Goal: Information Seeking & Learning: Understand process/instructions

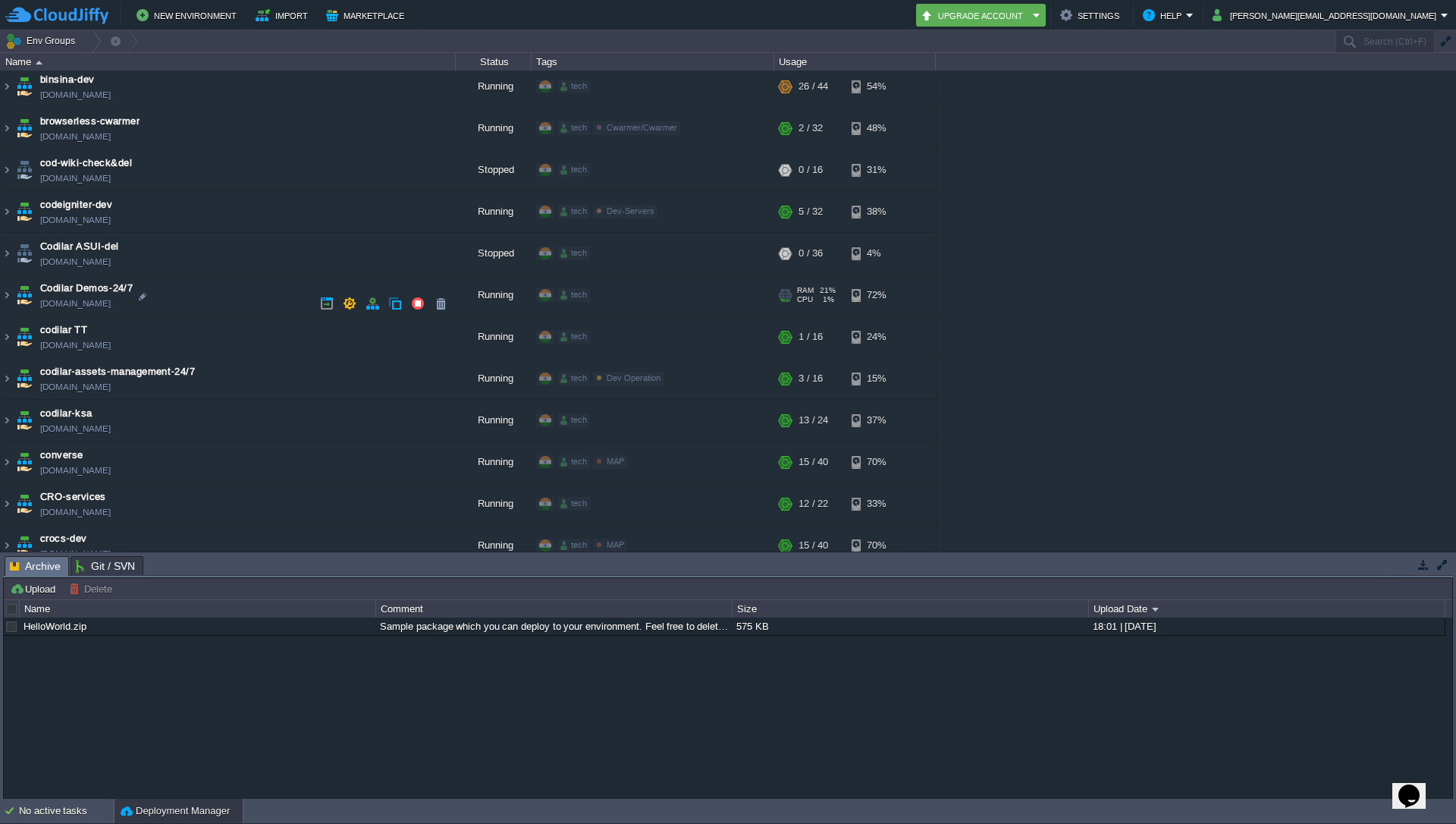
scroll to position [546, 0]
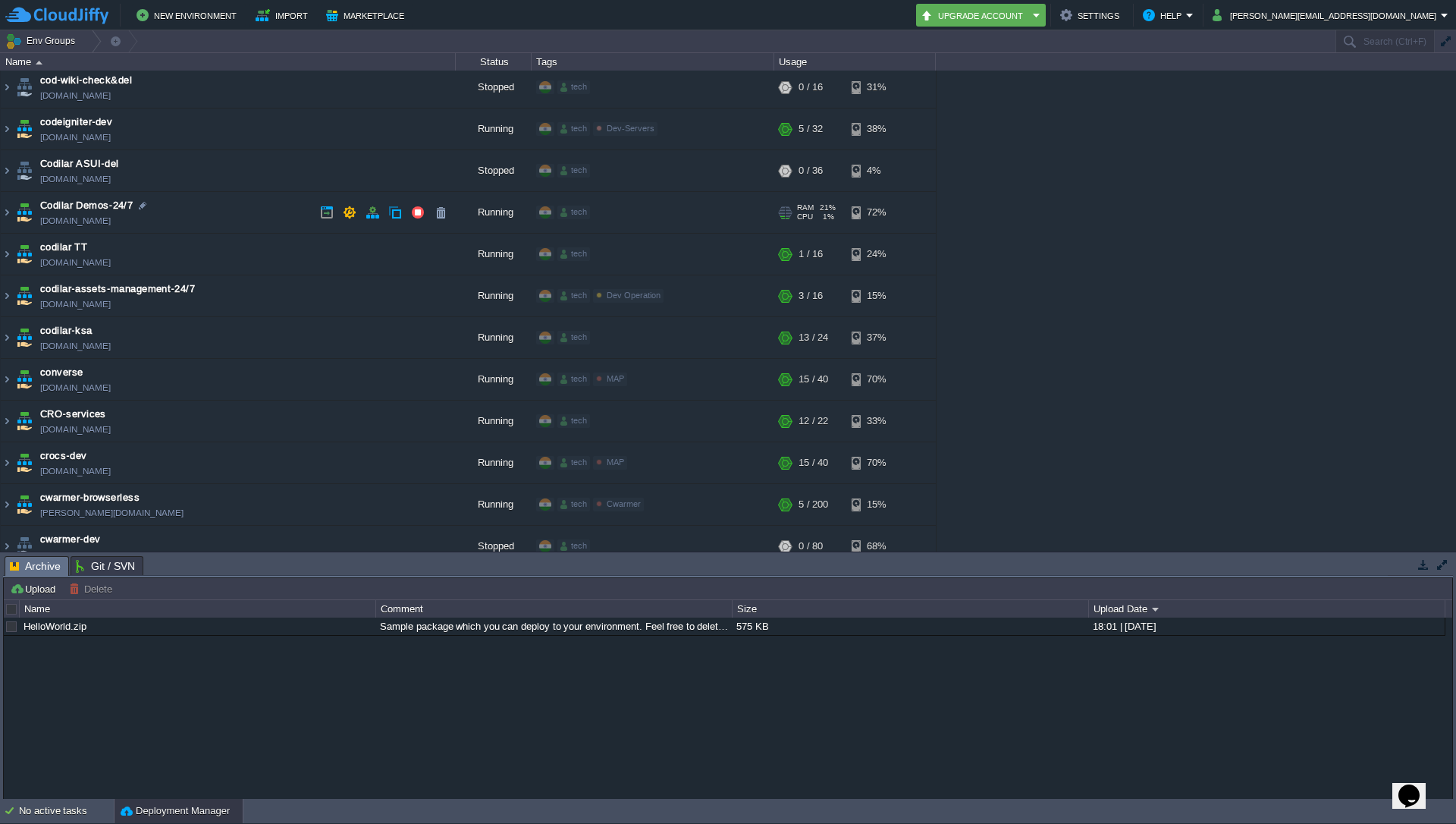
click at [15, 213] on img at bounding box center [25, 212] width 21 height 41
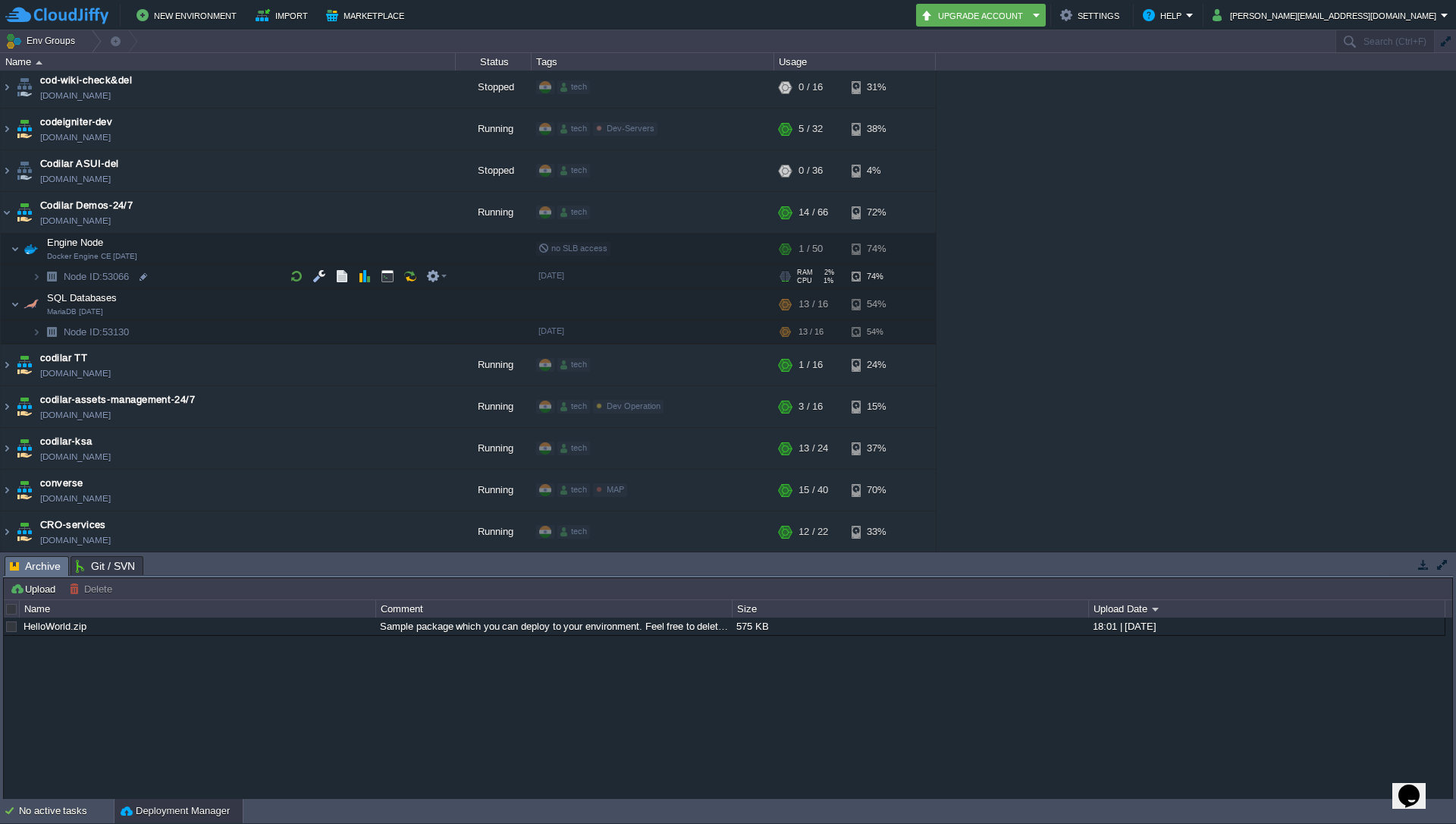
click at [41, 277] on img at bounding box center [52, 276] width 21 height 24
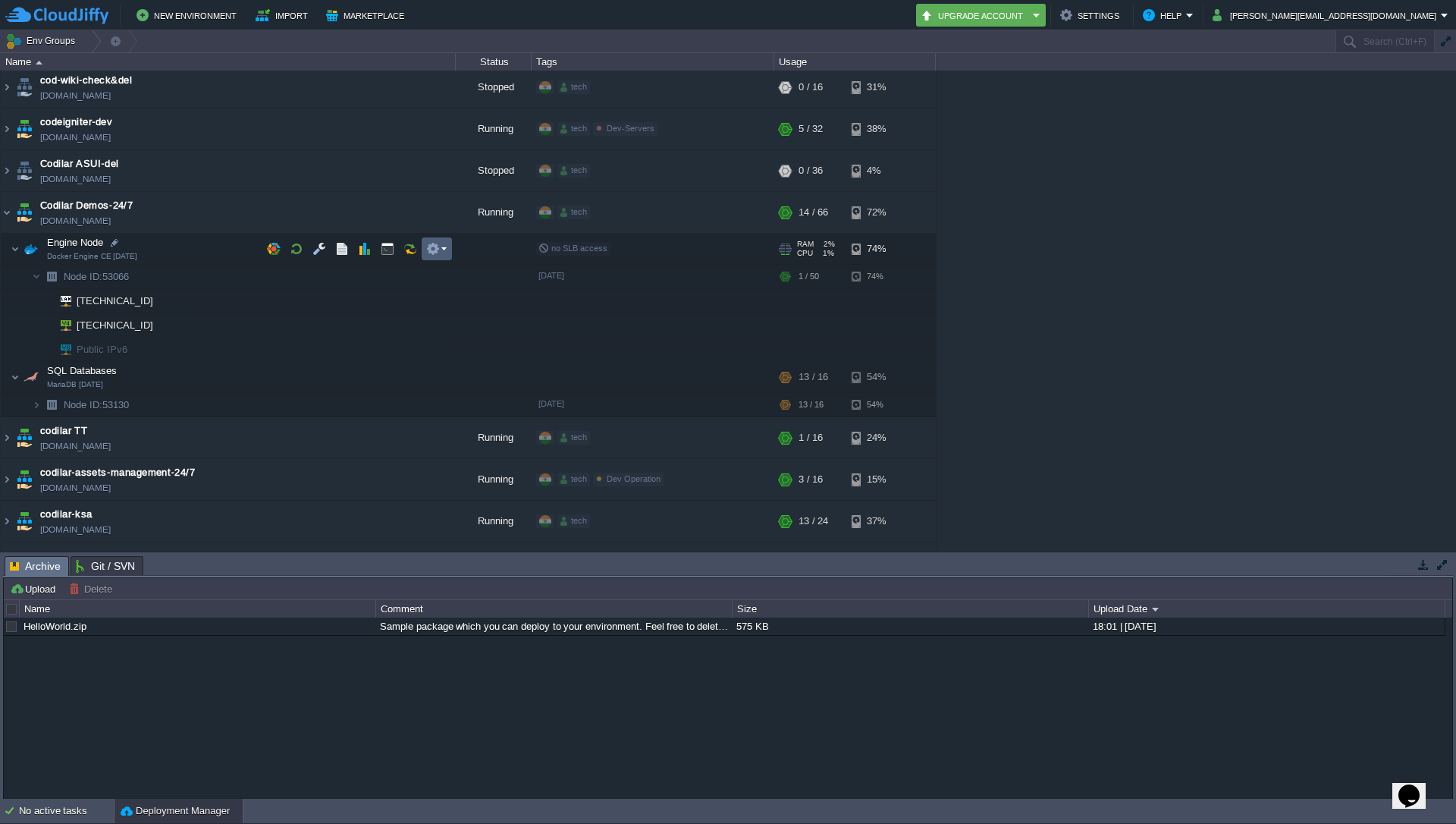
click at [444, 250] on em at bounding box center [436, 249] width 20 height 14
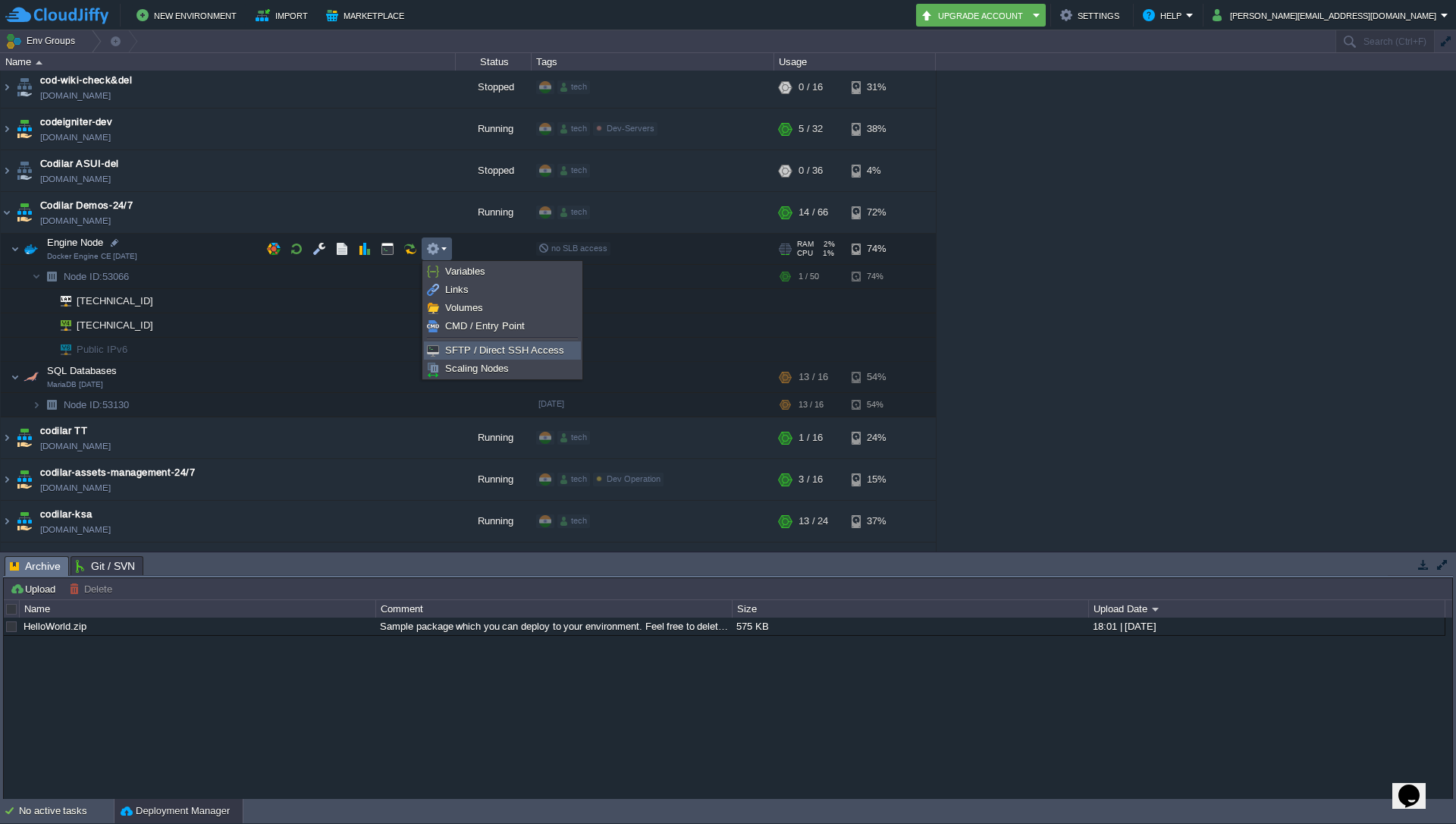
click at [477, 347] on span "SFTP / Direct SSH Access" at bounding box center [504, 350] width 119 height 11
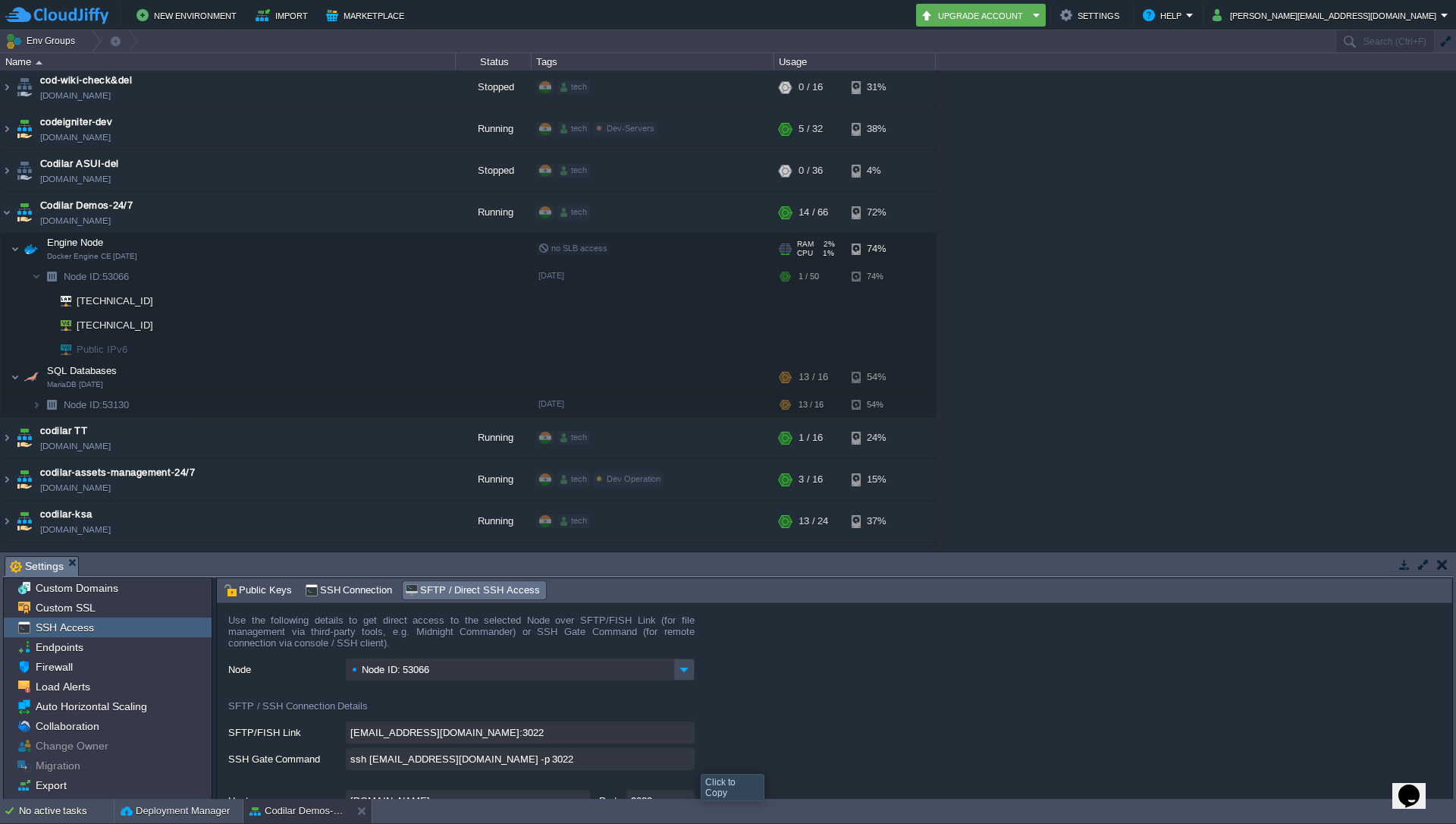
click at [688, 760] on input "ssh [EMAIL_ADDRESS][DOMAIN_NAME] -p 3022" at bounding box center [520, 758] width 349 height 22
click at [10, 212] on img at bounding box center [7, 212] width 12 height 41
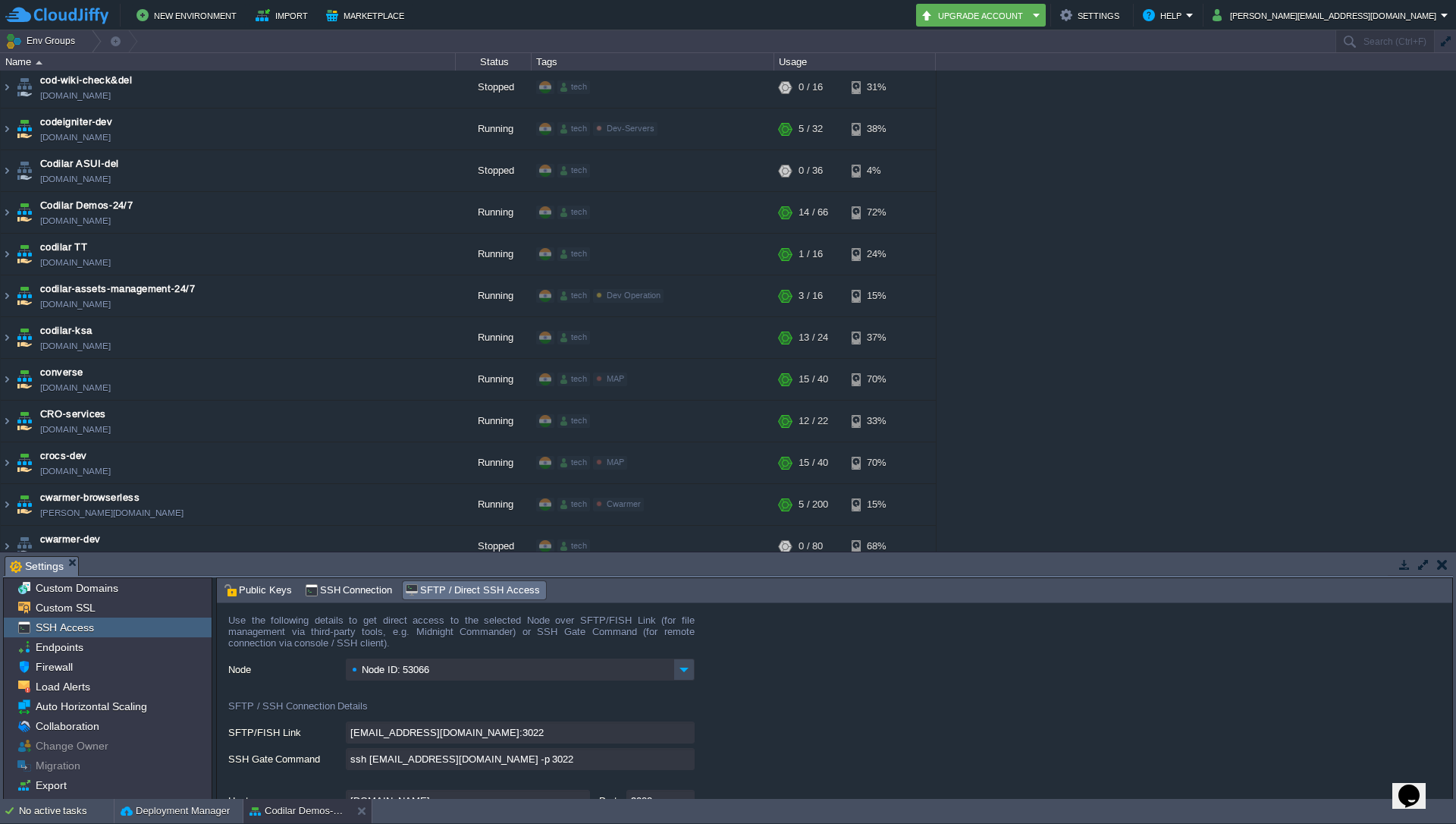
click at [1065, 225] on div "1stdirectpools [DOMAIN_NAME] Running tech + Add to Env Group RAM 35% CPU 1% 12 …" at bounding box center [728, 310] width 1456 height 481
click at [8, 212] on img at bounding box center [7, 212] width 12 height 41
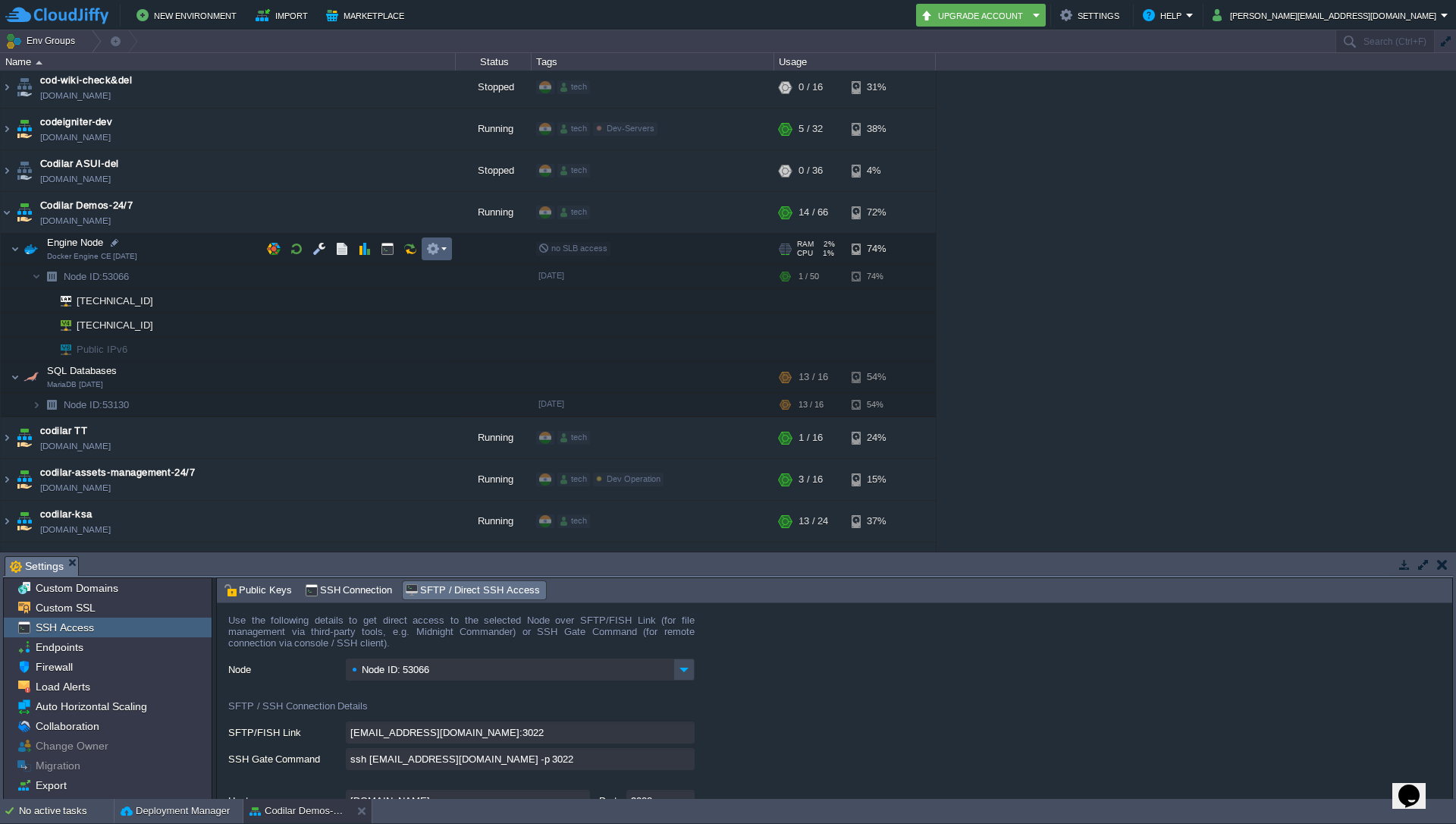
click at [444, 251] on em at bounding box center [436, 249] width 20 height 14
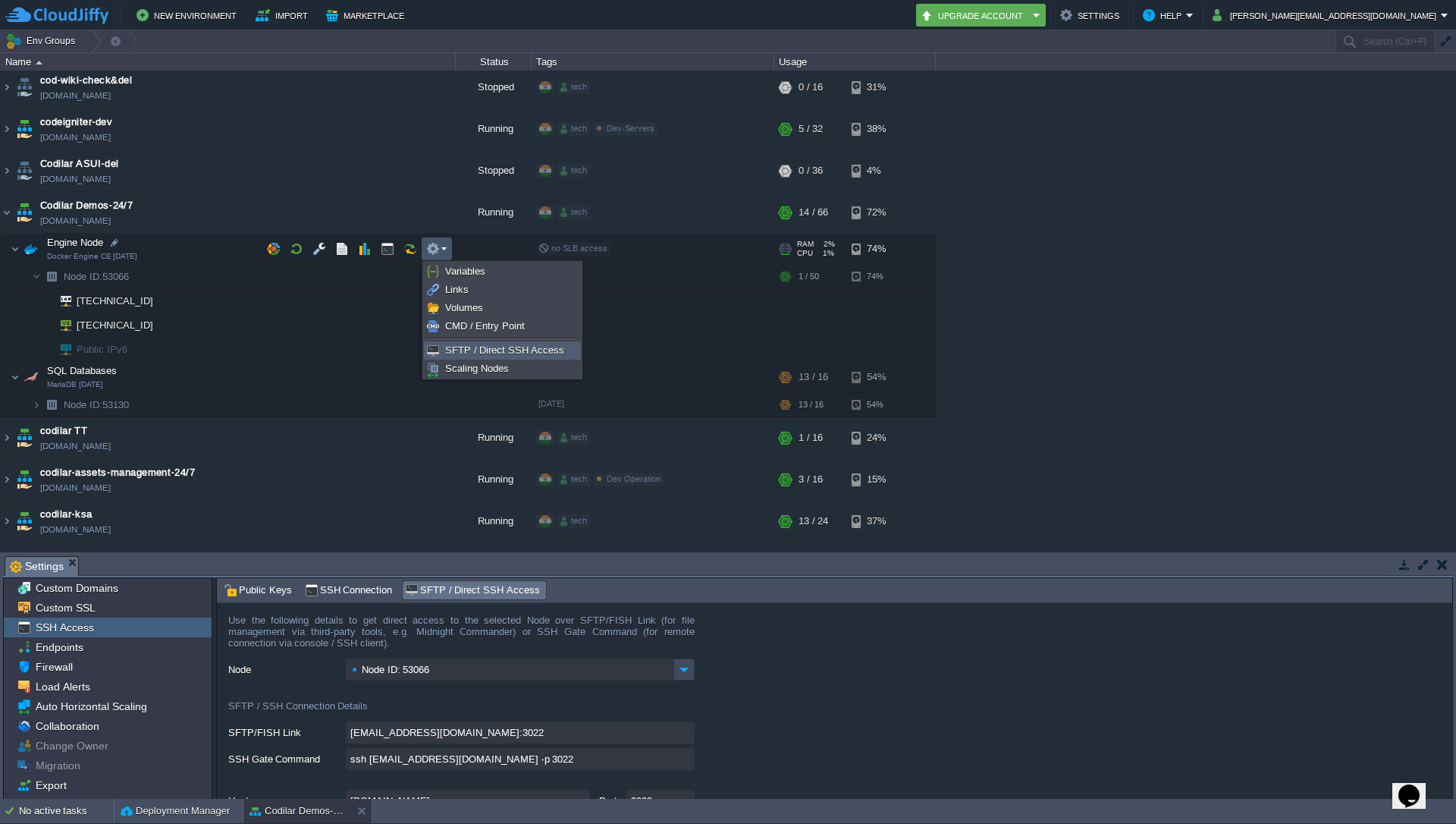
click at [499, 354] on span "SFTP / Direct SSH Access" at bounding box center [504, 350] width 119 height 11
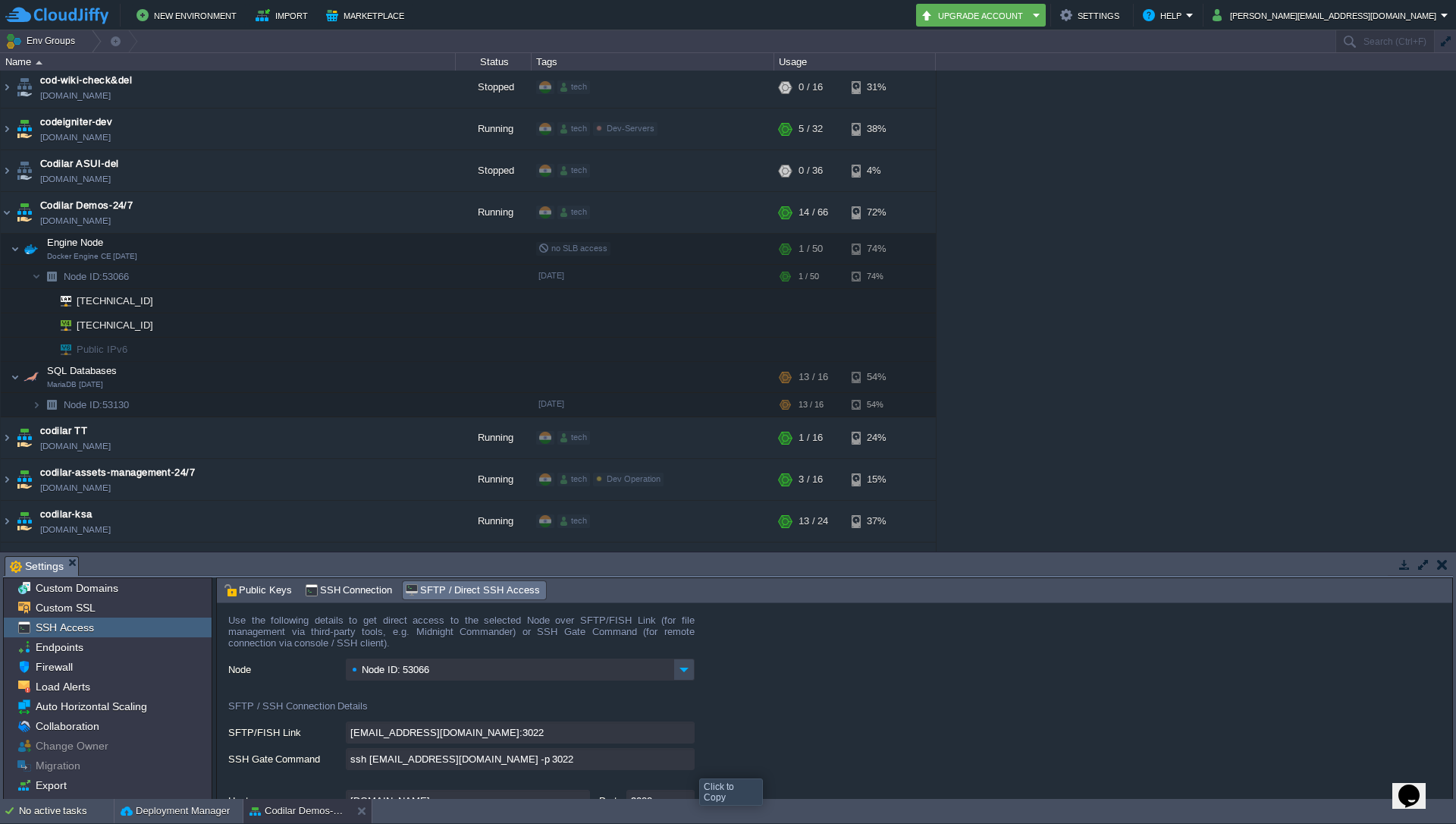
click at [683, 760] on input "ssh [EMAIL_ADDRESS][DOMAIN_NAME] -p 3022" at bounding box center [520, 758] width 349 height 22
click at [913, 659] on div "Node ID: 53066" at bounding box center [841, 670] width 1224 height 24
click at [11, 219] on img at bounding box center [7, 212] width 12 height 41
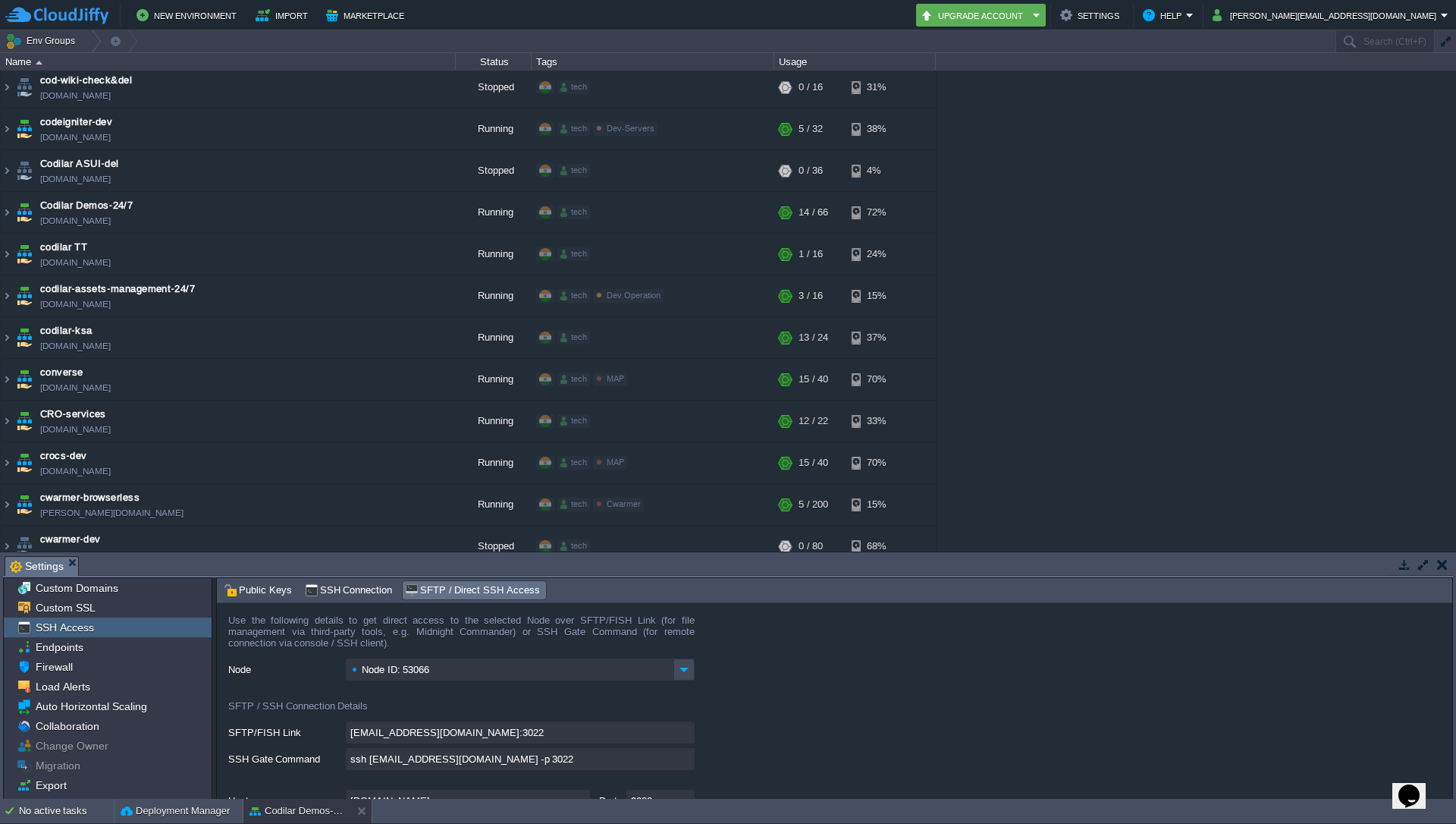
click at [958, 295] on div "1stdirectpools [DOMAIN_NAME] Running tech + Add to Env Group RAM 35% CPU 1% 12 …" at bounding box center [728, 310] width 1456 height 481
click at [5, 209] on img at bounding box center [7, 212] width 12 height 41
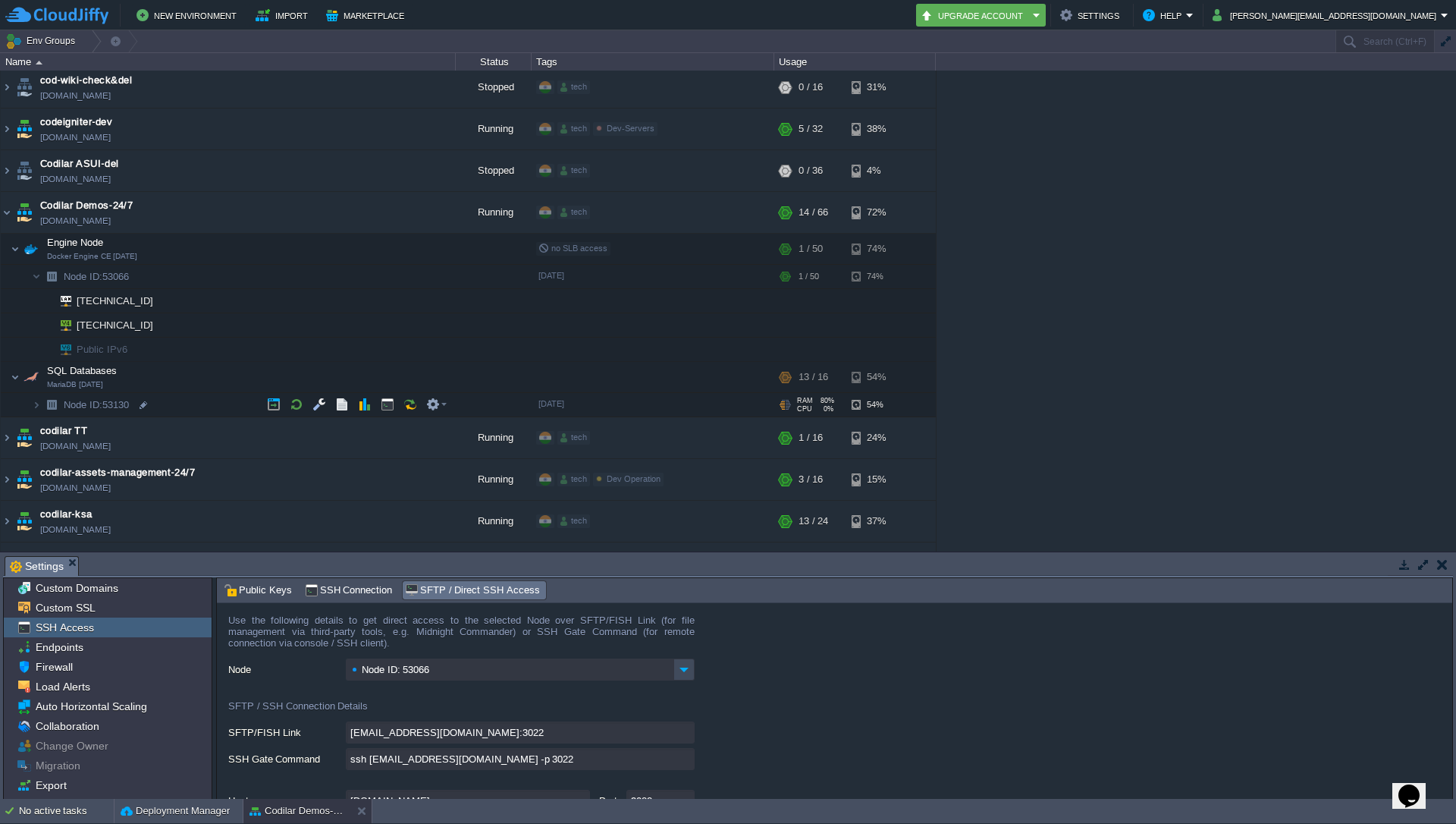
click at [41, 402] on img at bounding box center [52, 405] width 21 height 24
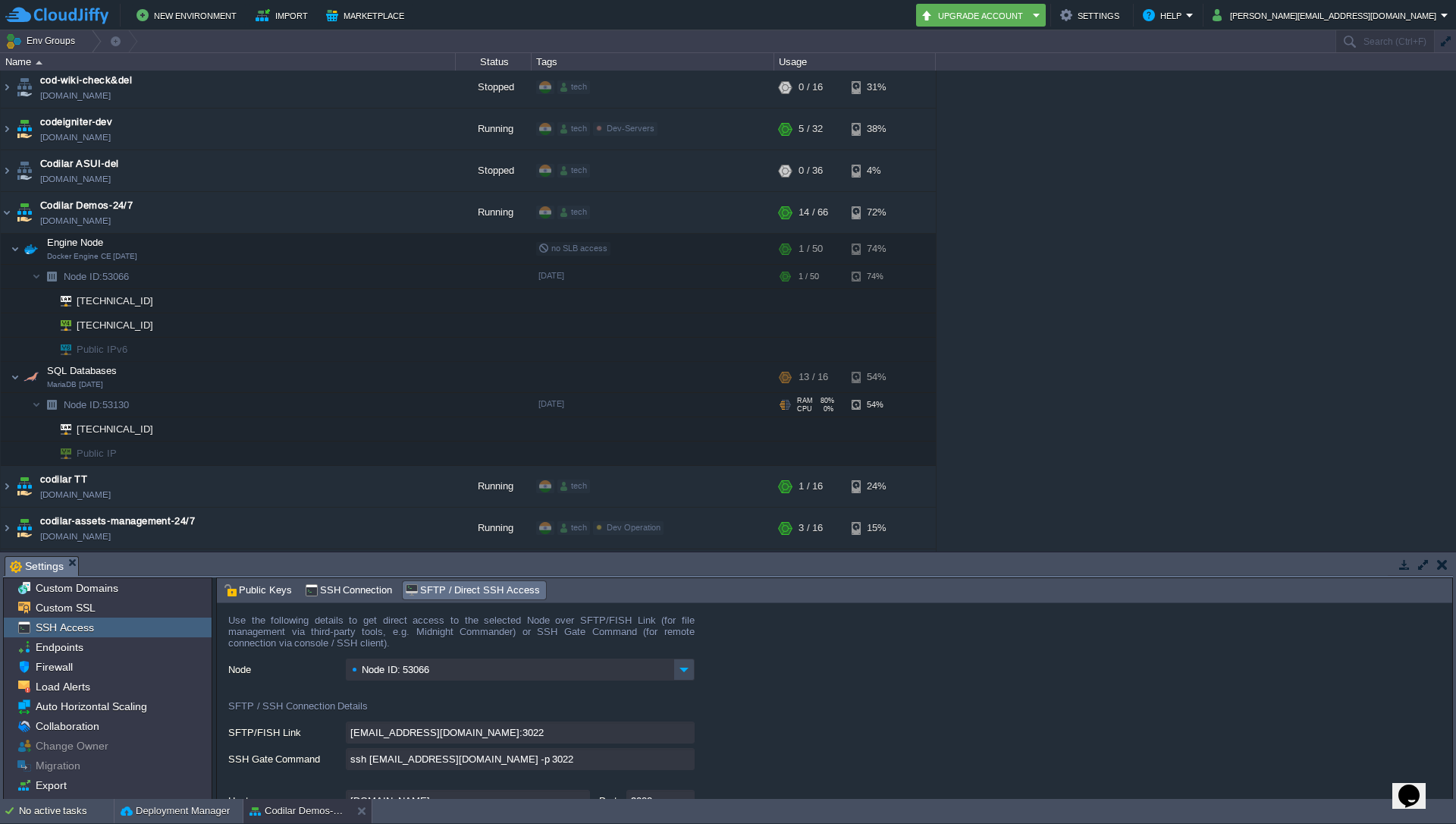
click at [41, 402] on img at bounding box center [52, 405] width 21 height 24
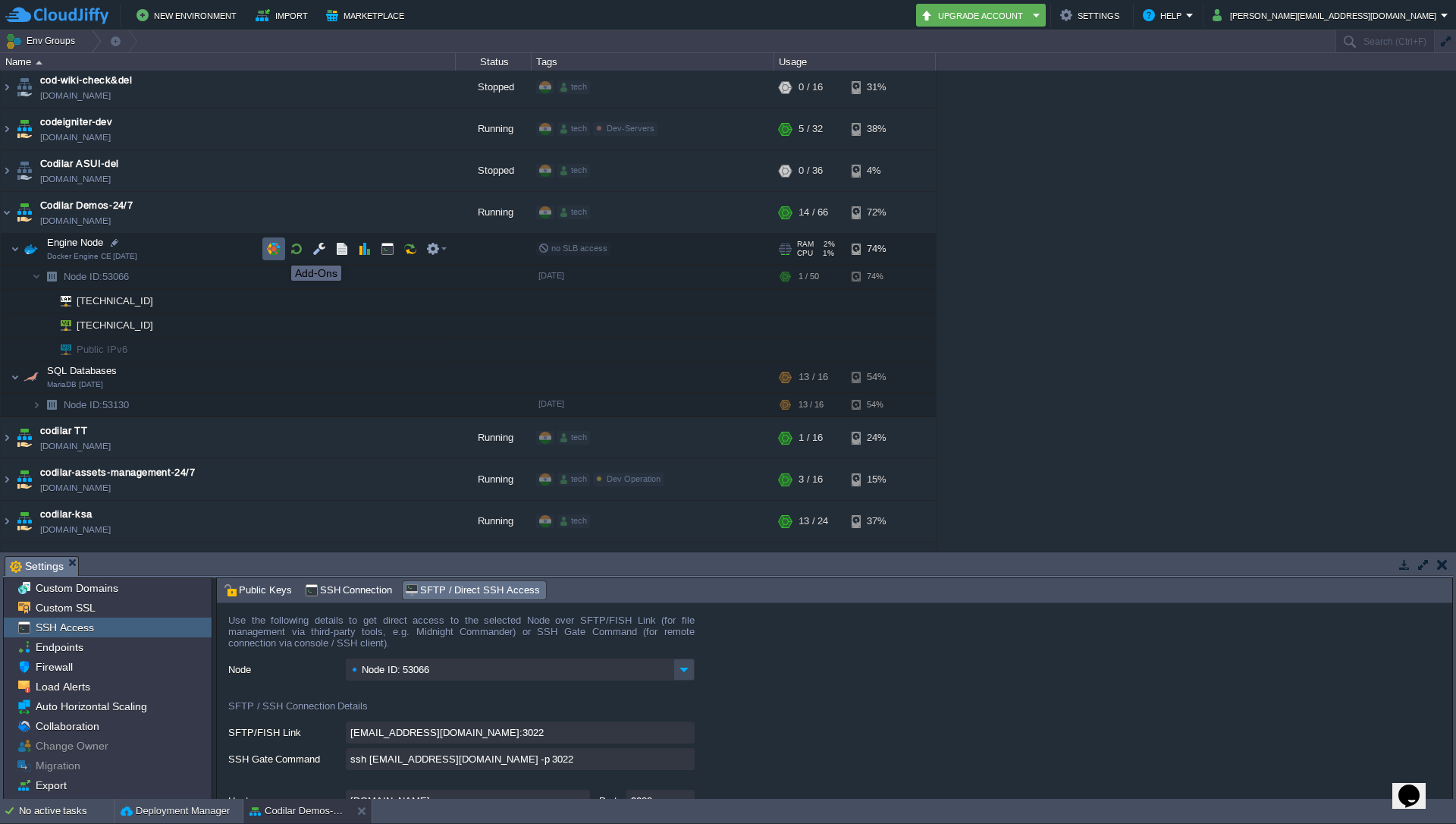
click at [280, 252] on button "button" at bounding box center [274, 249] width 14 height 14
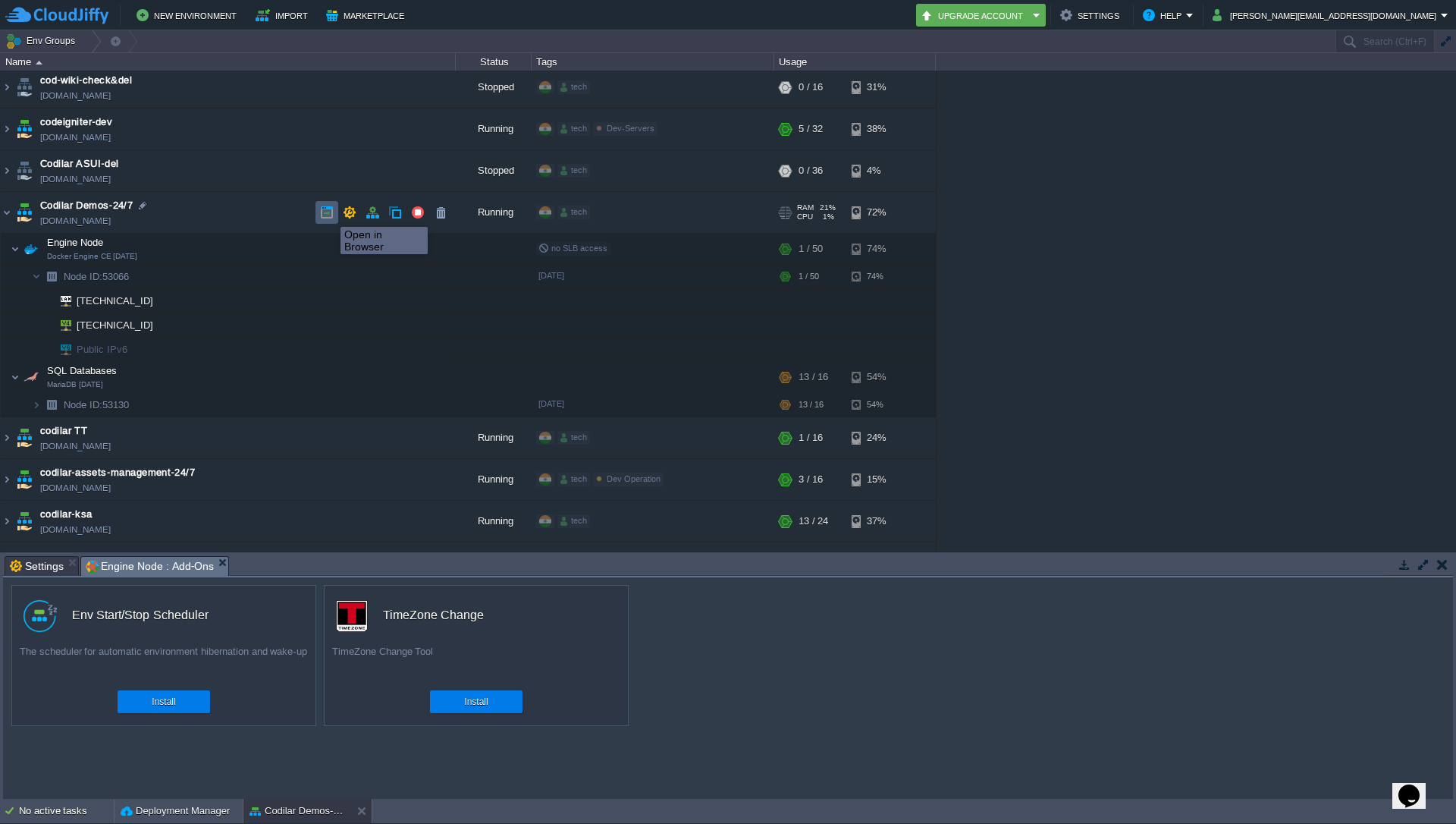
click at [329, 213] on button "button" at bounding box center [327, 213] width 14 height 14
click at [327, 213] on button "button" at bounding box center [327, 213] width 14 height 14
click at [386, 247] on button "button" at bounding box center [388, 249] width 14 height 14
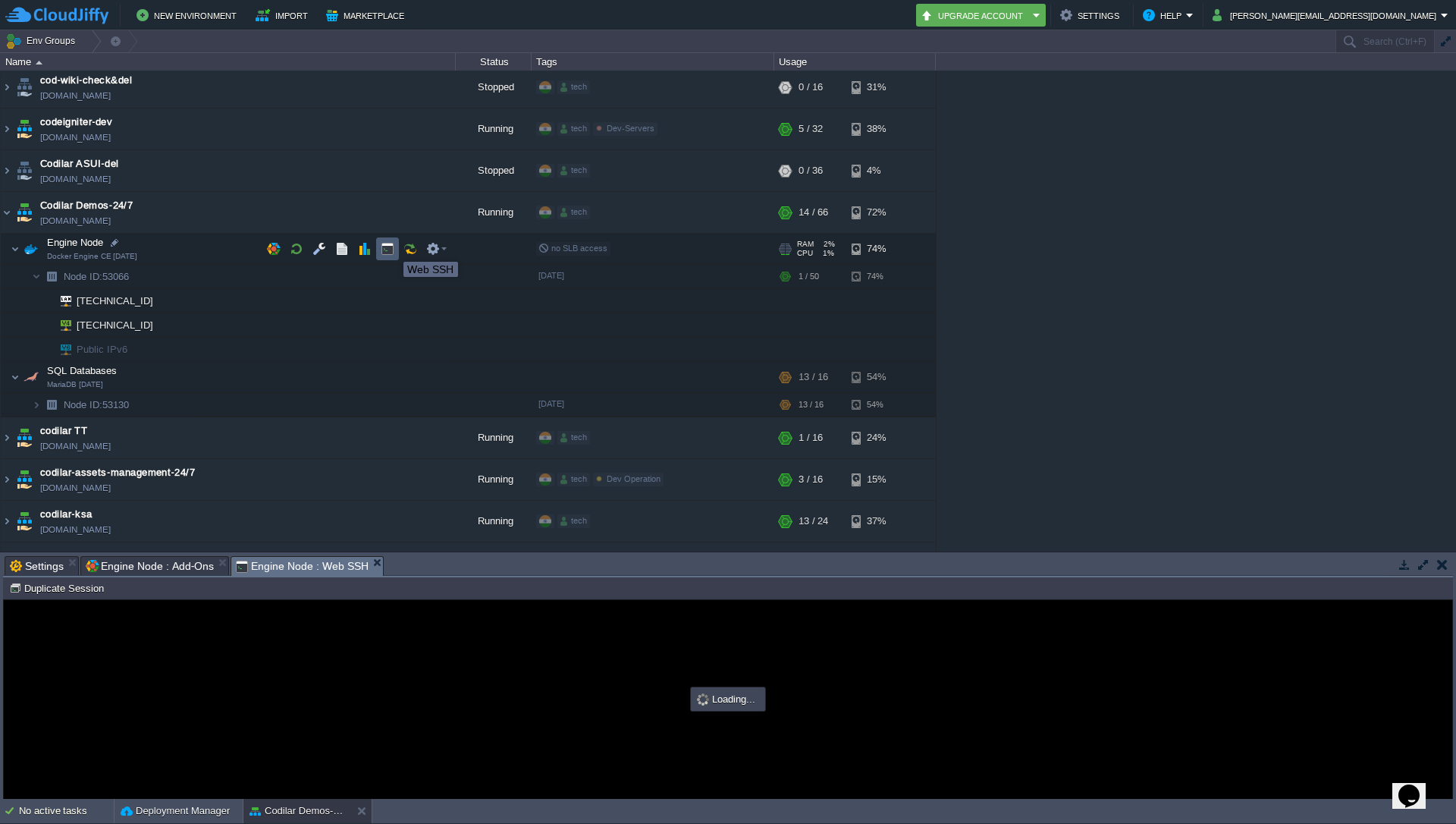
scroll to position [0, 0]
type input "#000000"
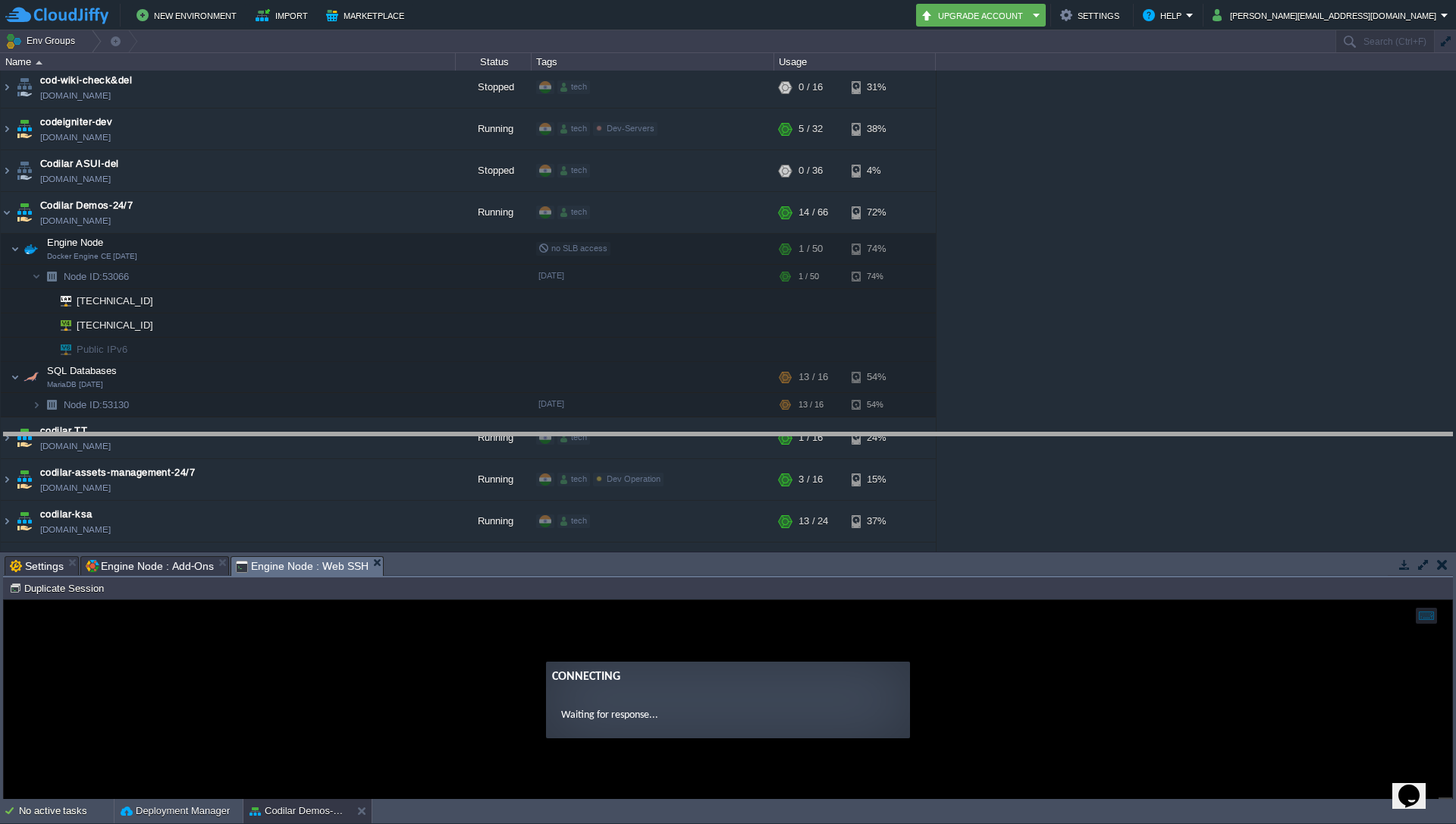
drag, startPoint x: 952, startPoint y: 561, endPoint x: 962, endPoint y: 438, distance: 123.4
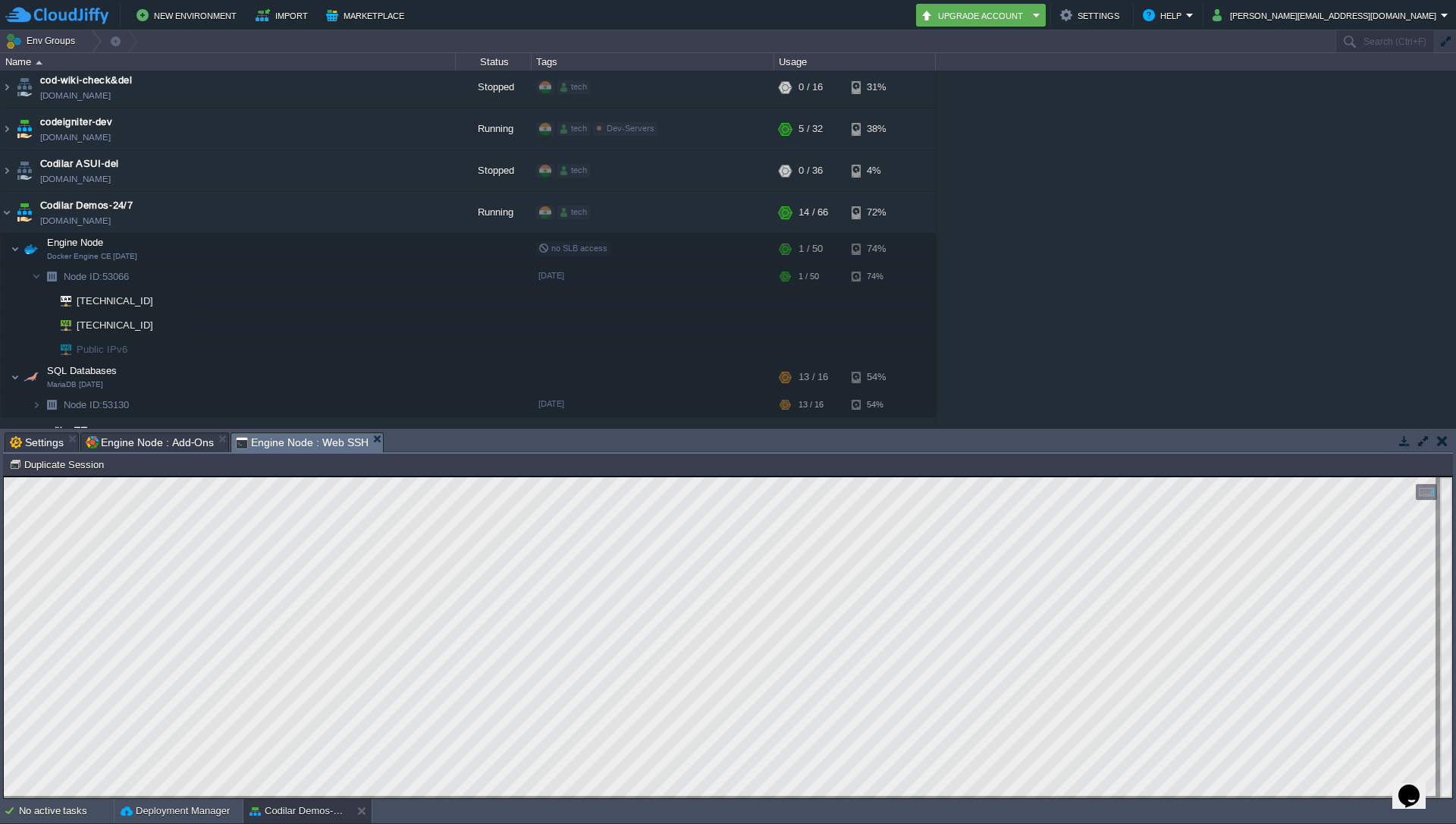
click at [4, 477] on html "Copy: Ctrl + Shift + C Paste: Ctrl + V Settings: Ctrl + Shift + Alt 0" at bounding box center [727, 477] width 1448 height 0
type textarea "[DOMAIN_NAME]"
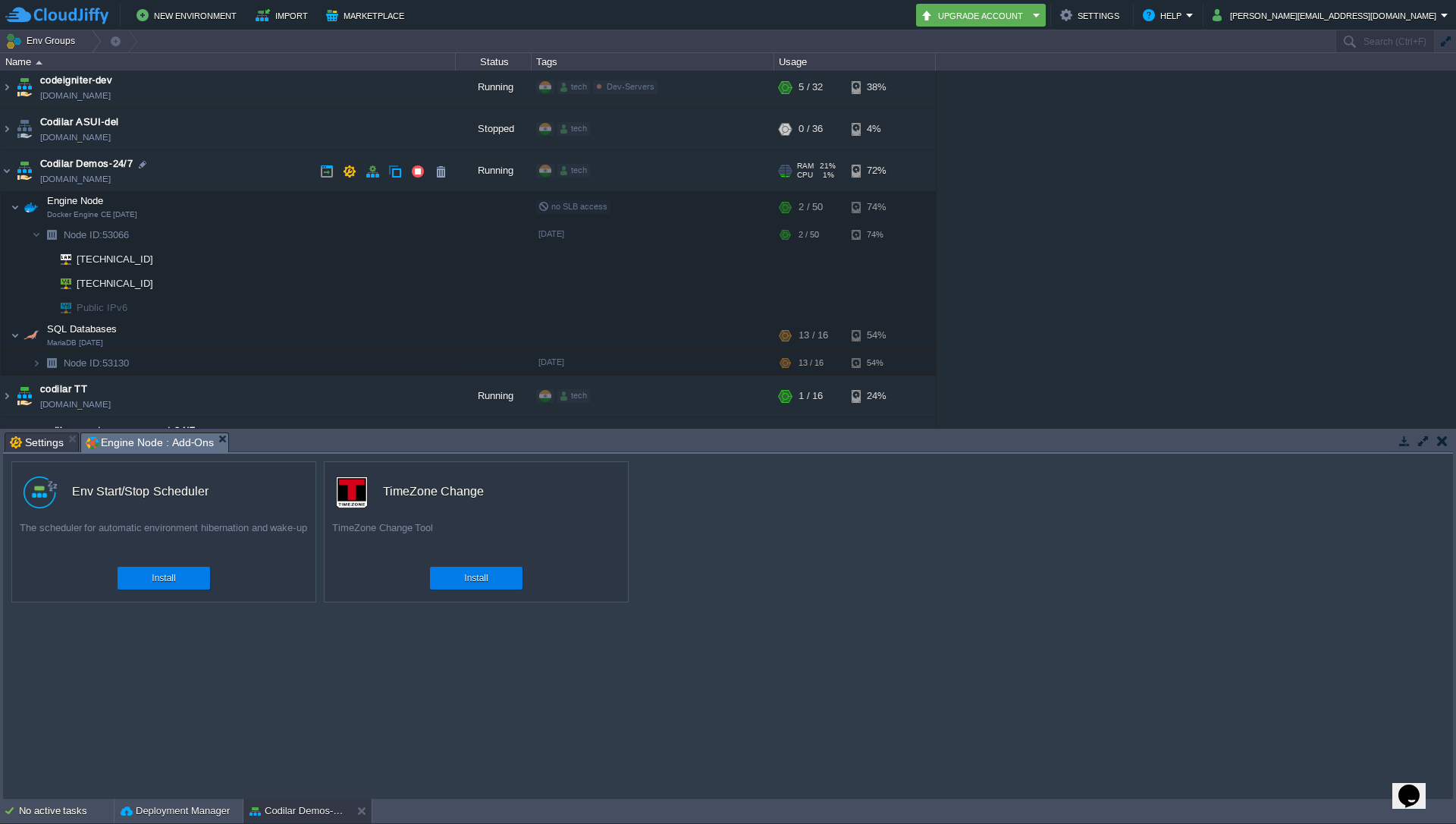
scroll to position [546, 0]
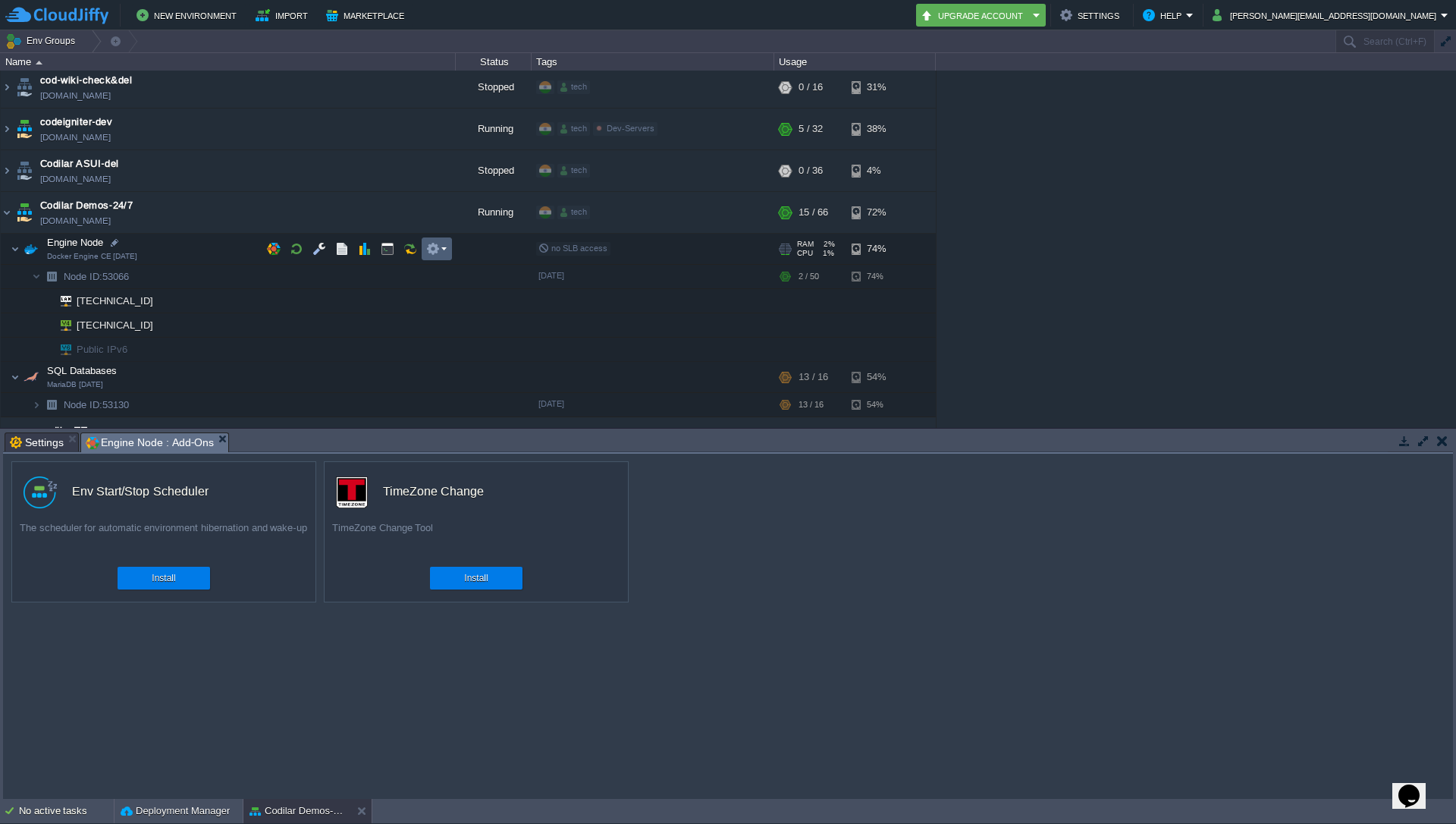
click at [434, 251] on button "button" at bounding box center [433, 249] width 14 height 14
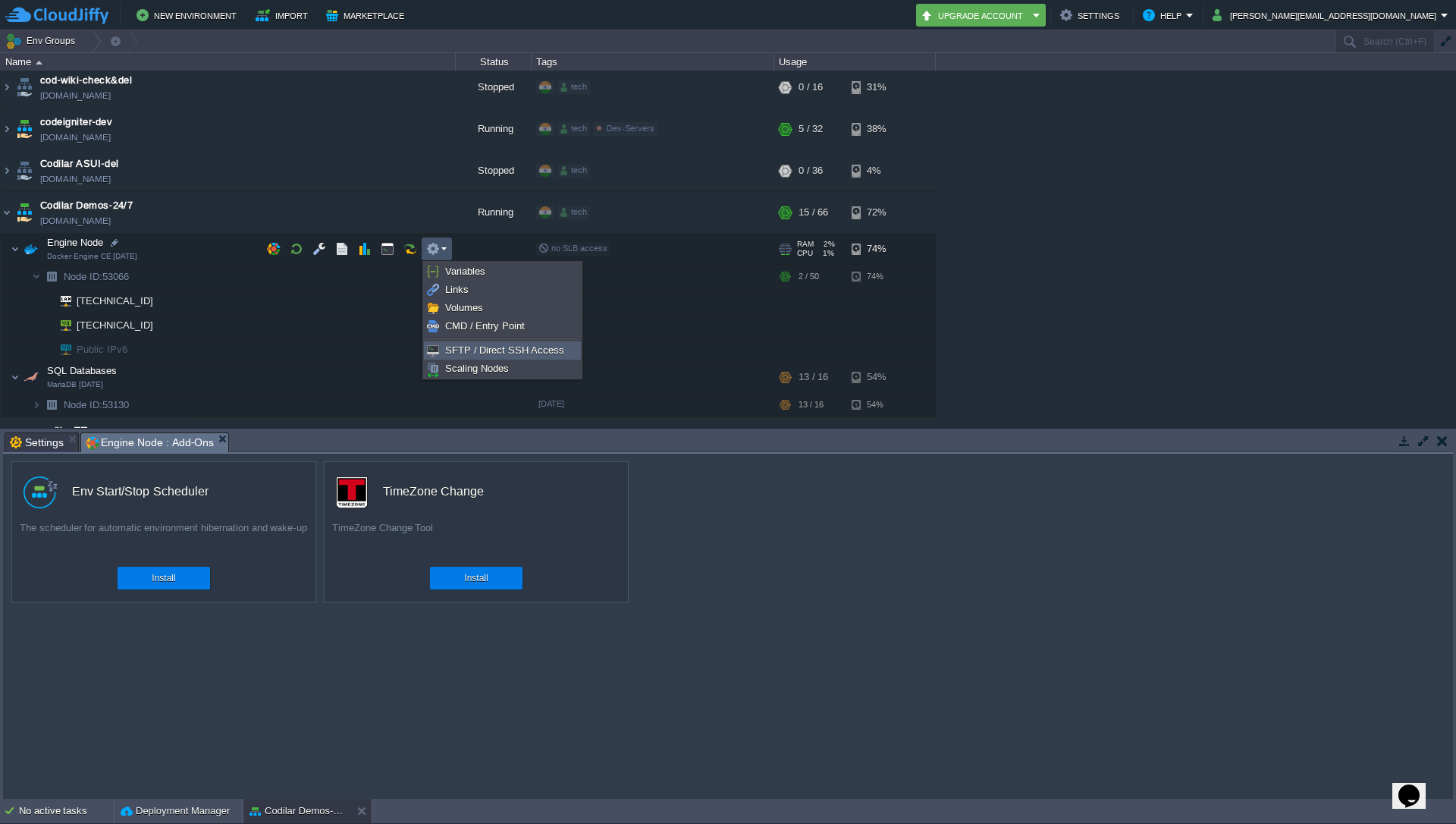
click at [471, 350] on span "SFTP / Direct SSH Access" at bounding box center [504, 350] width 119 height 11
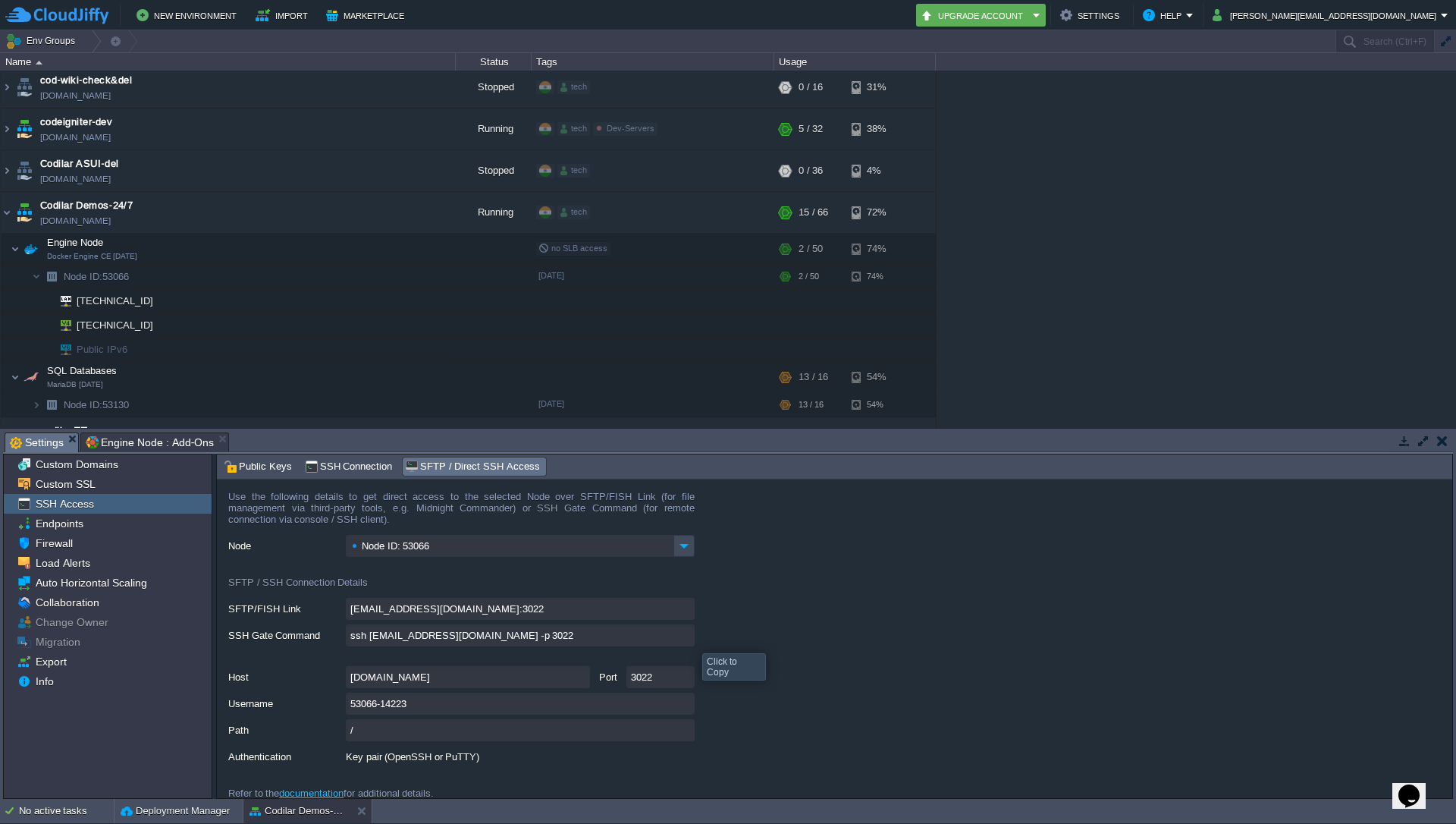
click at [691, 639] on input "ssh [EMAIL_ADDRESS][DOMAIN_NAME] -p 3022" at bounding box center [520, 635] width 349 height 22
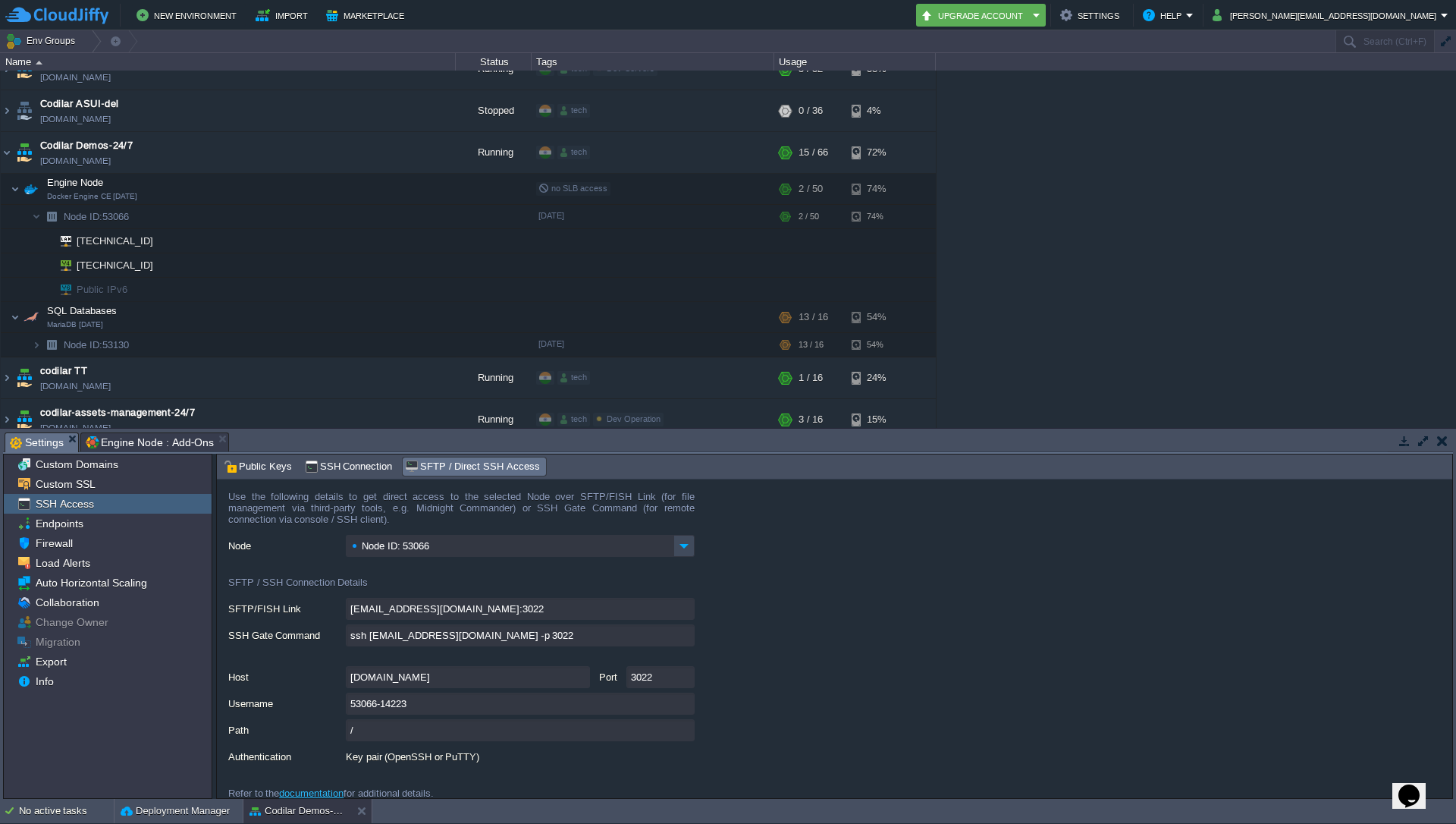
scroll to position [637, 0]
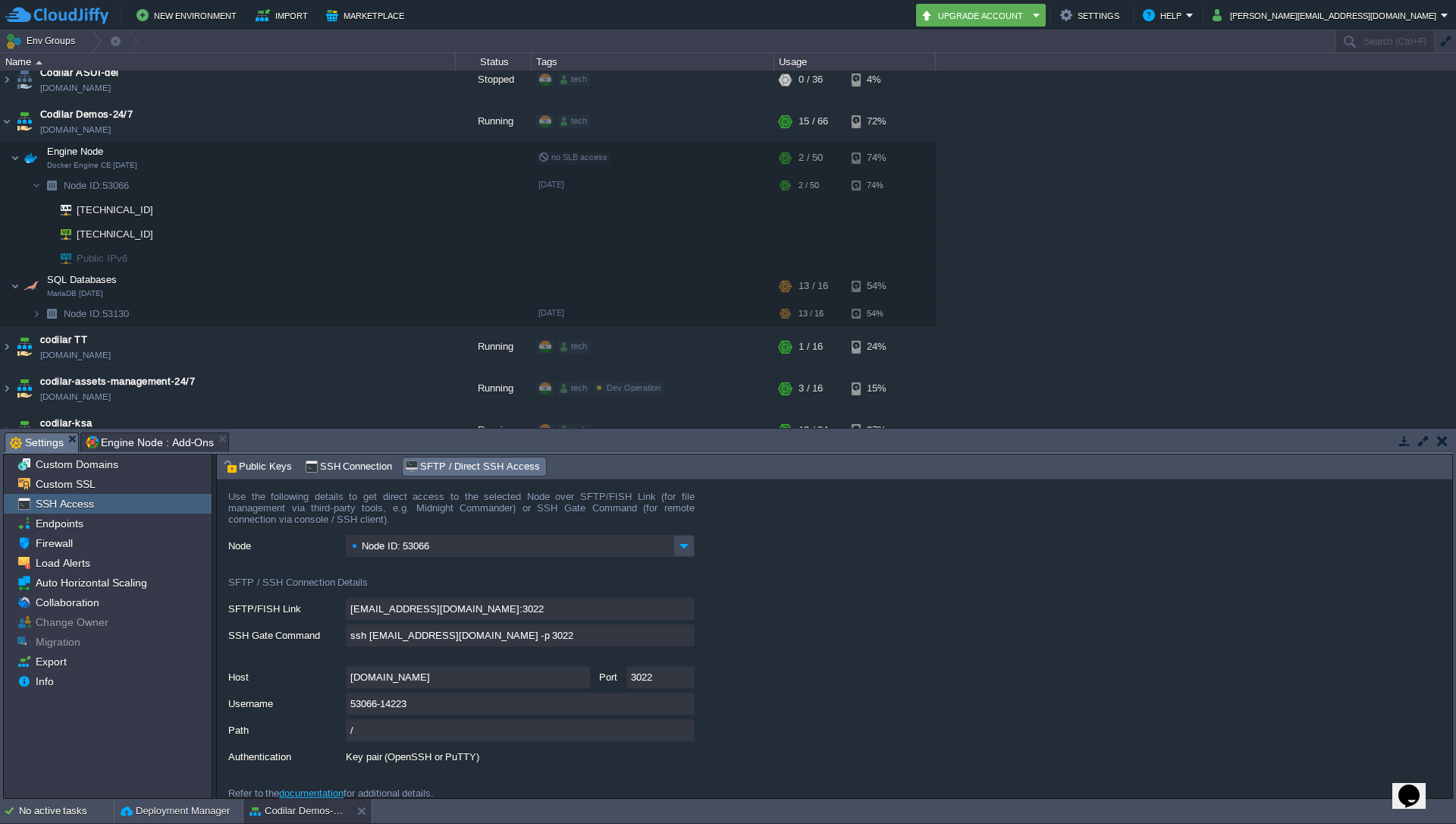
click at [1085, 251] on div "1stdirectpools [DOMAIN_NAME] Running tech + Add to Env Group RAM 35% CPU 2% 12 …" at bounding box center [728, 249] width 1456 height 357
click at [7, 128] on img at bounding box center [7, 121] width 12 height 41
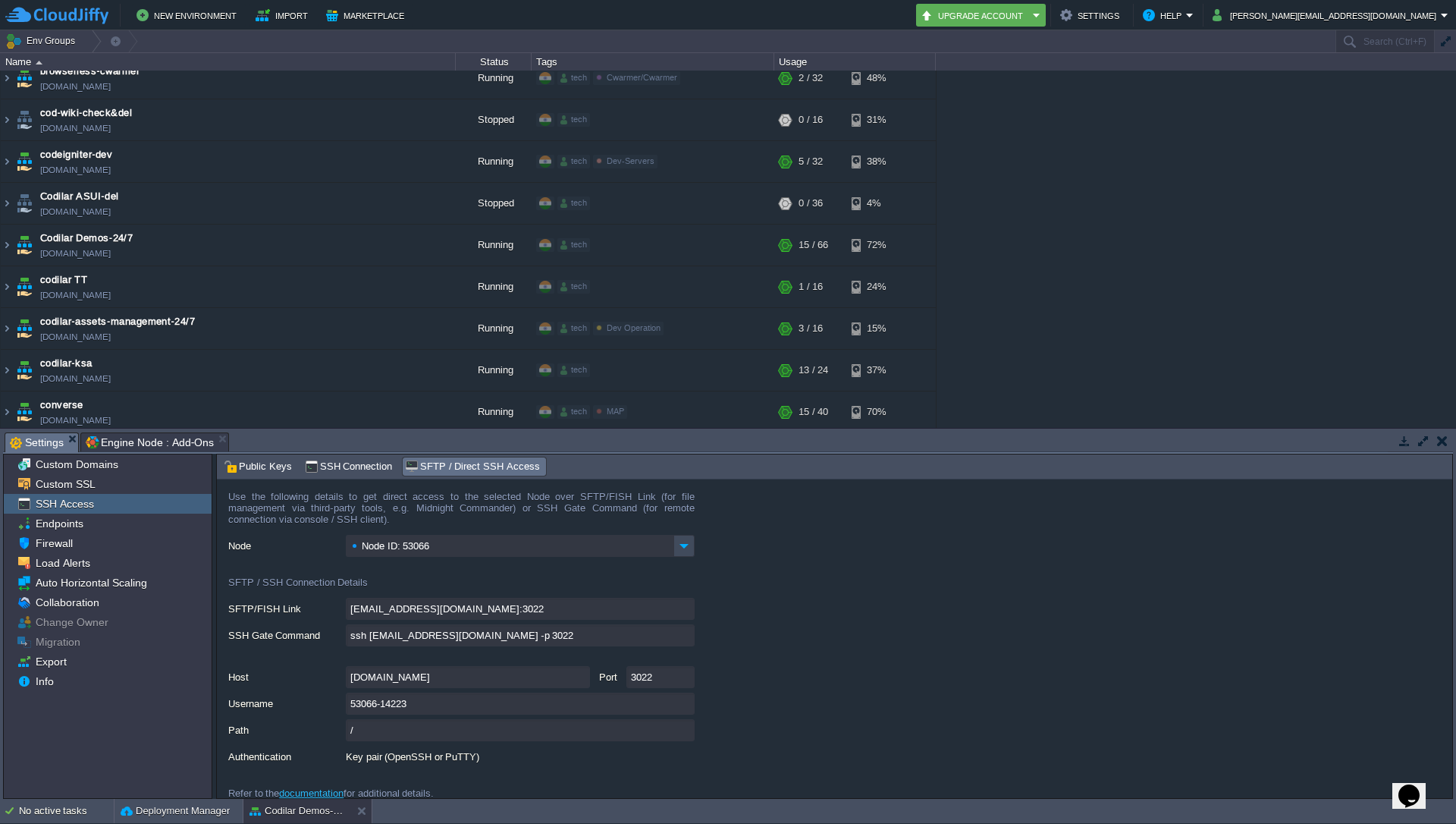
scroll to position [546, 0]
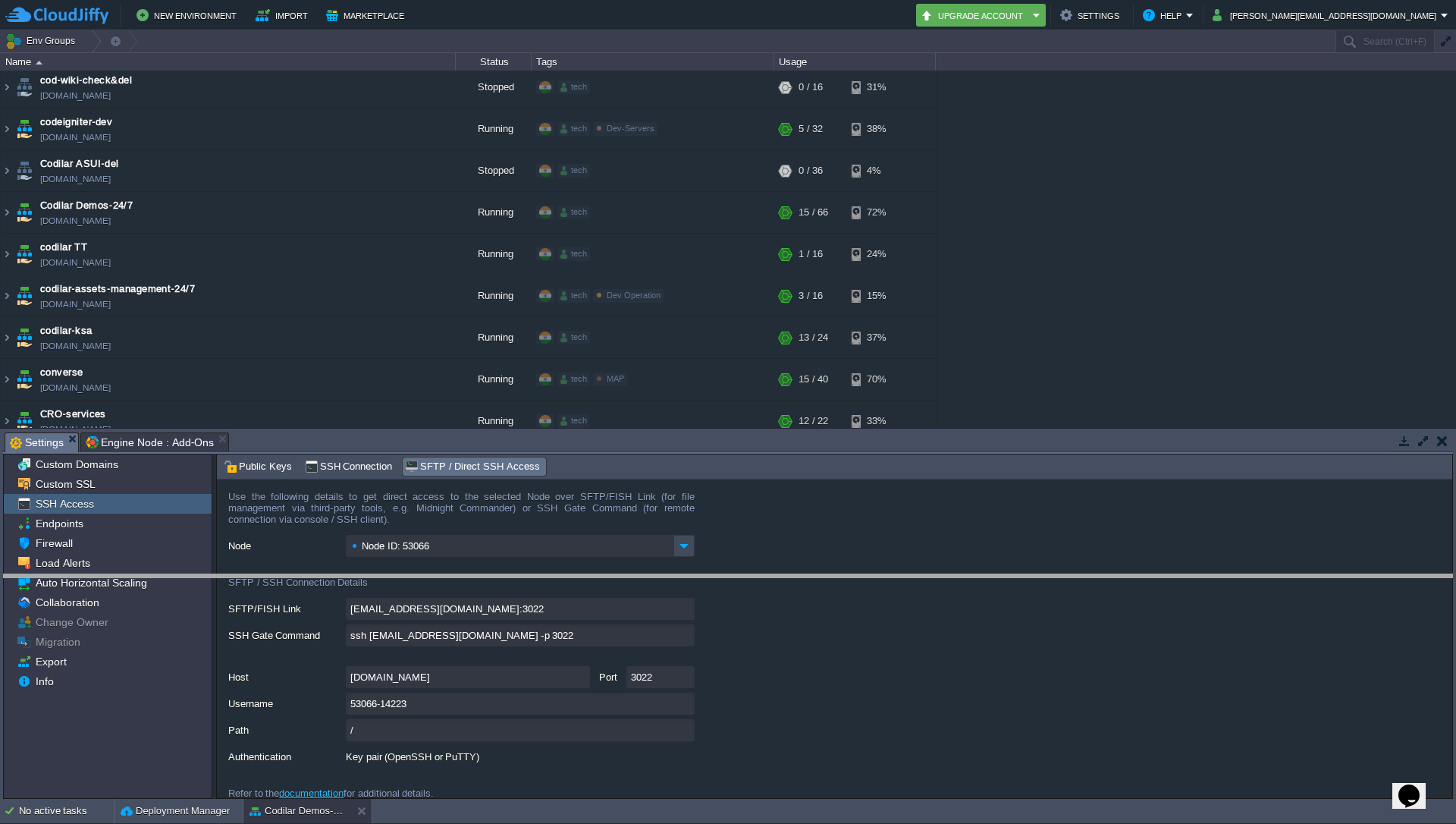
drag, startPoint x: 1052, startPoint y: 438, endPoint x: 1077, endPoint y: 349, distance: 92.4
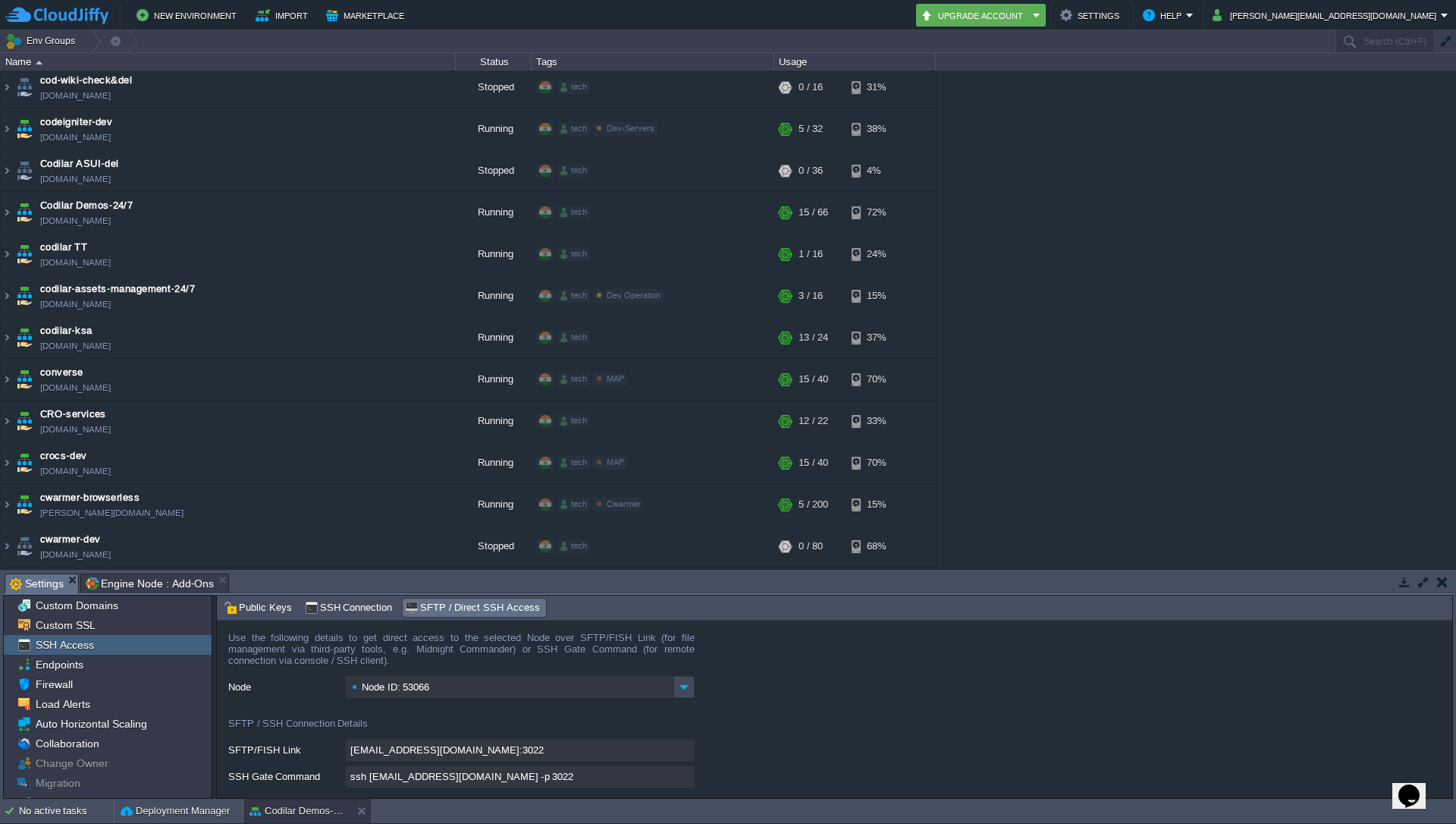
click at [1077, 345] on div "1stdirectpools [DOMAIN_NAME] Running tech + Add to Env Group RAM 35% CPU 2% 12 …" at bounding box center [728, 319] width 1456 height 499
